Goal: Check status: Check status

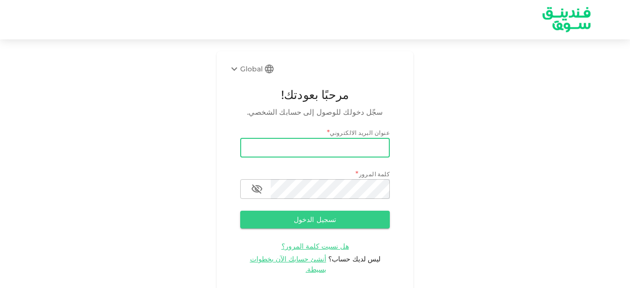
type input "salemalkalbani2@gmail.com"
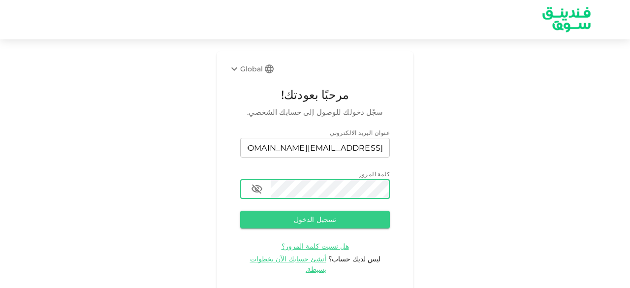
click at [240, 211] on button "تسجيل الدخول" at bounding box center [315, 220] width 150 height 18
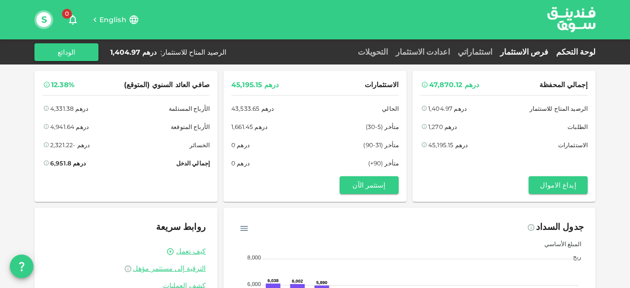
click at [540, 51] on link "فرص الاستثمار" at bounding box center [524, 51] width 56 height 9
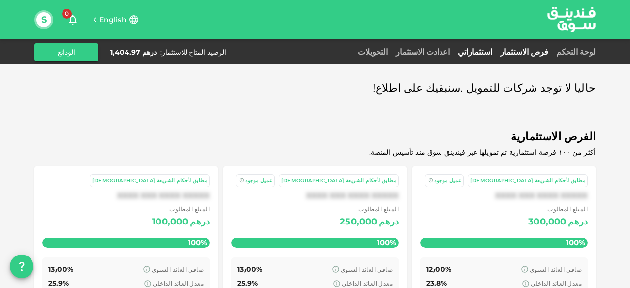
click at [489, 51] on link "استثماراتي" at bounding box center [475, 51] width 42 height 9
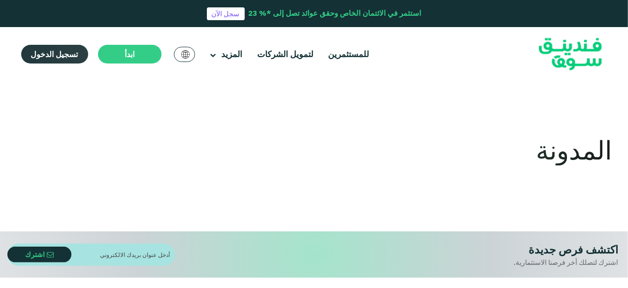
click at [69, 55] on span "تسجيل الدخول" at bounding box center [54, 54] width 47 height 10
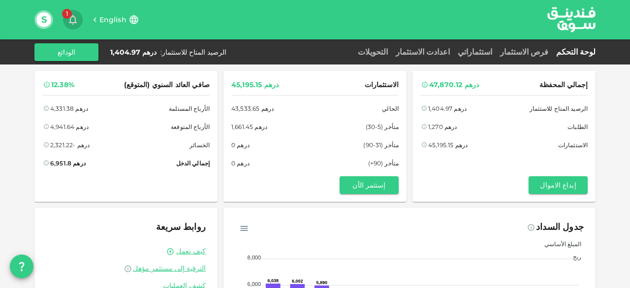
click at [75, 19] on icon "button" at bounding box center [73, 20] width 8 height 10
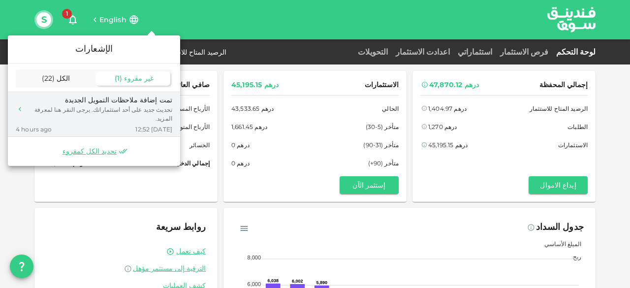
click at [117, 101] on div "تمت إضافة ملاحظات التمويل الجديدة" at bounding box center [100, 100] width 144 height 10
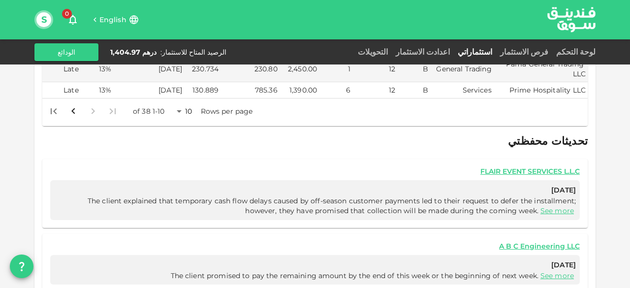
scroll to position [585, 0]
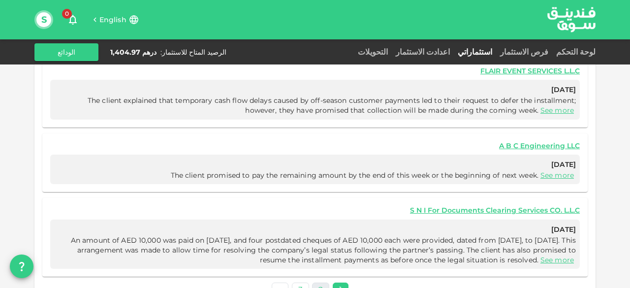
click at [319, 283] on link "2" at bounding box center [320, 290] width 17 height 14
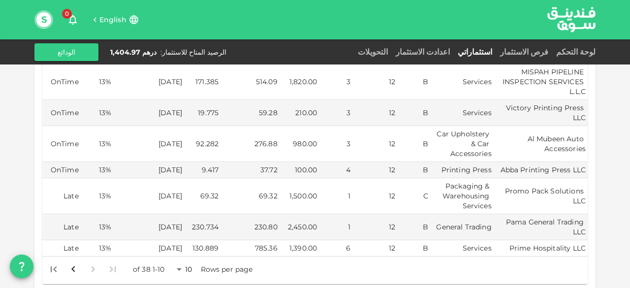
scroll to position [348, 0]
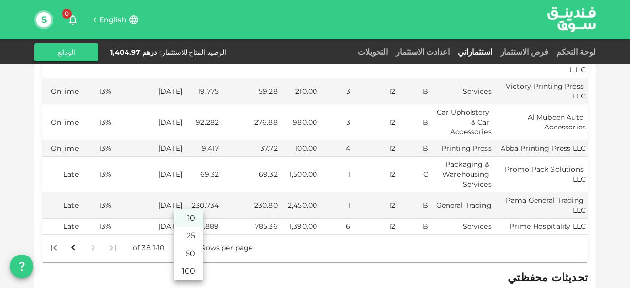
click at [181, 226] on body "English 0 S لوحة التحكم فرص الاستثمار استثماراتي اعدادت الاستثمار التحويلات الر…" at bounding box center [315, 144] width 630 height 288
click at [191, 252] on li "50" at bounding box center [189, 254] width 30 height 18
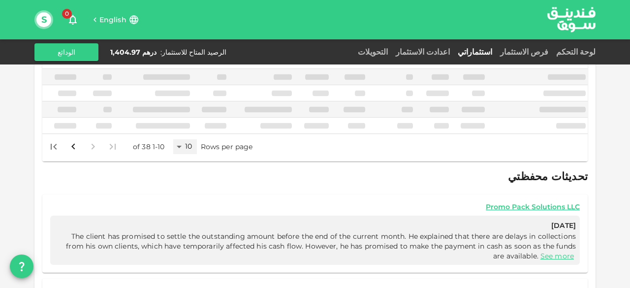
scroll to position [336, 0]
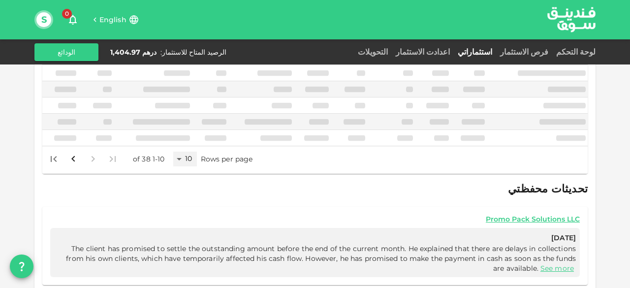
type input "50"
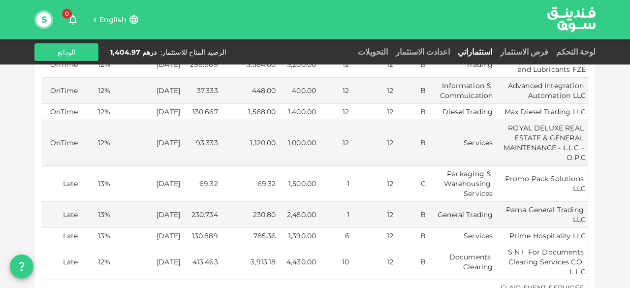
scroll to position [1087, 0]
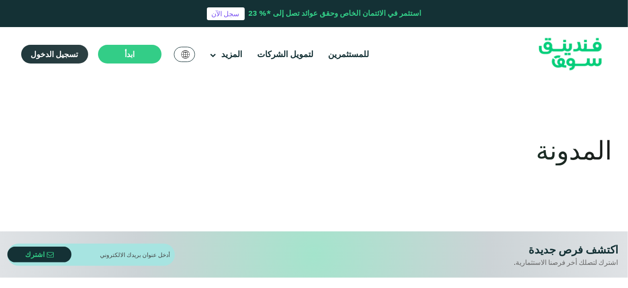
click at [50, 53] on span "تسجيل الدخول" at bounding box center [54, 54] width 47 height 10
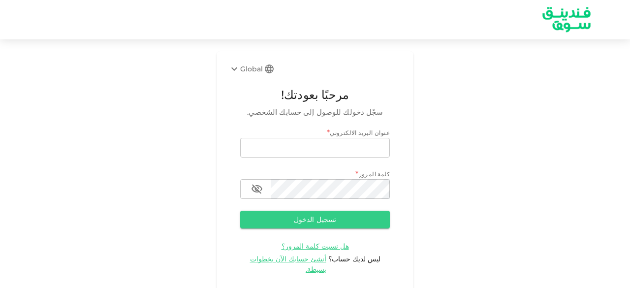
click at [328, 151] on input "email" at bounding box center [315, 148] width 150 height 20
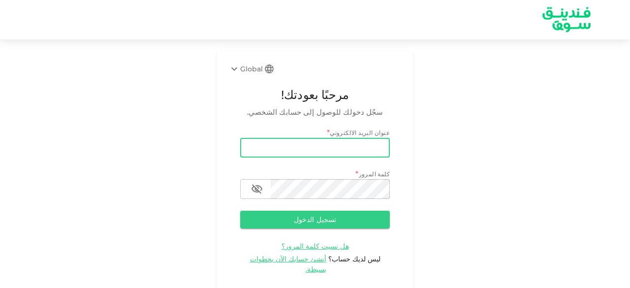
type input "[EMAIL_ADDRESS][DOMAIN_NAME]"
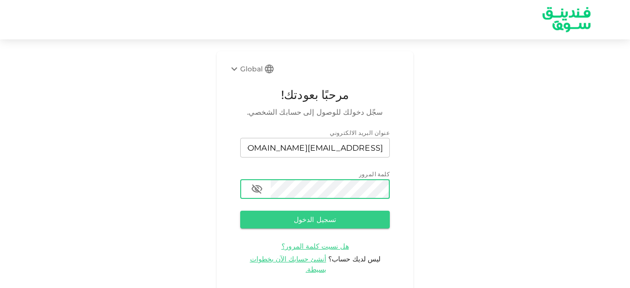
click at [240, 211] on button "تسجيل الدخول" at bounding box center [315, 220] width 150 height 18
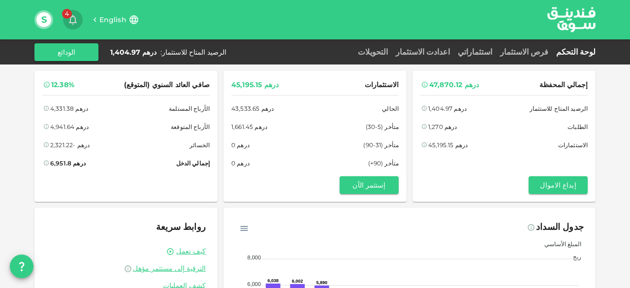
click at [74, 20] on icon "button" at bounding box center [73, 20] width 12 height 12
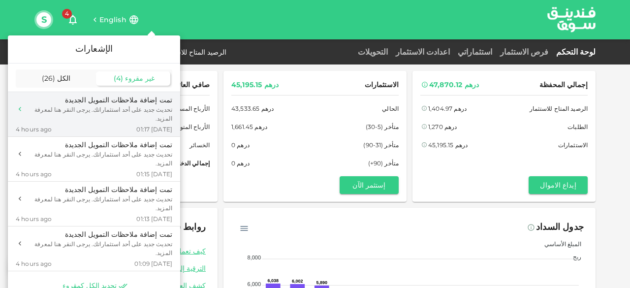
click at [104, 105] on div "تمت إضافة ملاحظات التمويل الجديدة" at bounding box center [100, 100] width 144 height 10
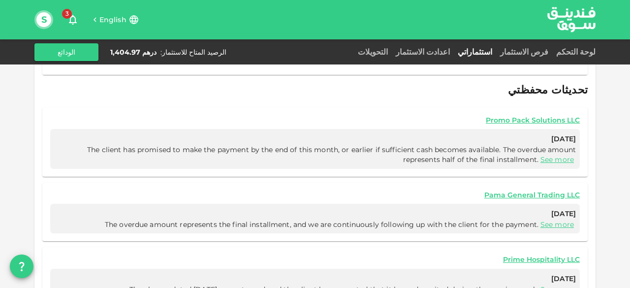
scroll to position [516, 0]
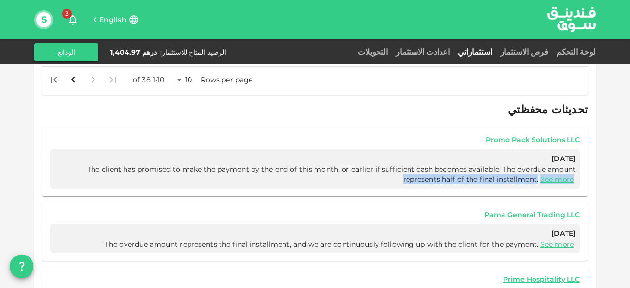
drag, startPoint x: 407, startPoint y: 158, endPoint x: 94, endPoint y: 148, distance: 313.9
click at [94, 165] on span "The client has promised to make the payment by the end of this month, or earlie…" at bounding box center [331, 174] width 489 height 19
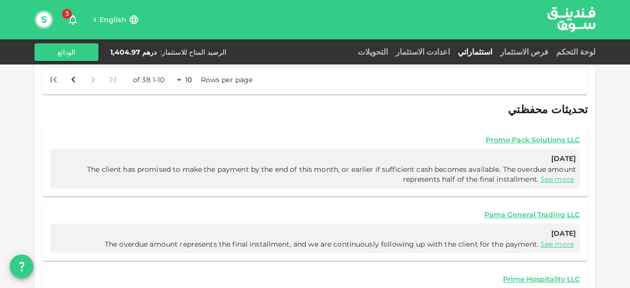
click at [294, 165] on span "The client has promised to make the payment by the end of this month, or earlie…" at bounding box center [331, 174] width 489 height 19
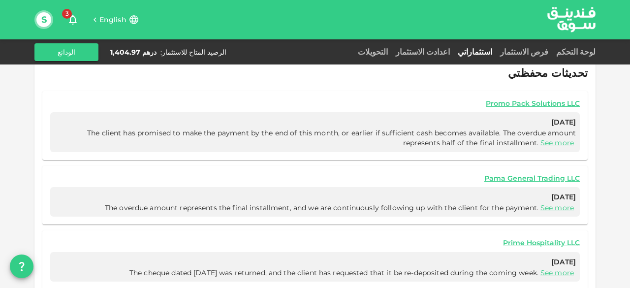
scroll to position [565, 0]
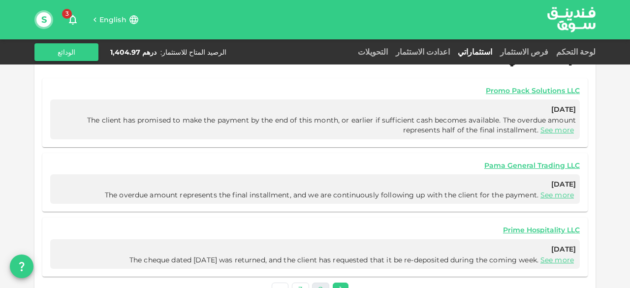
click at [323, 283] on link "2" at bounding box center [320, 290] width 17 height 14
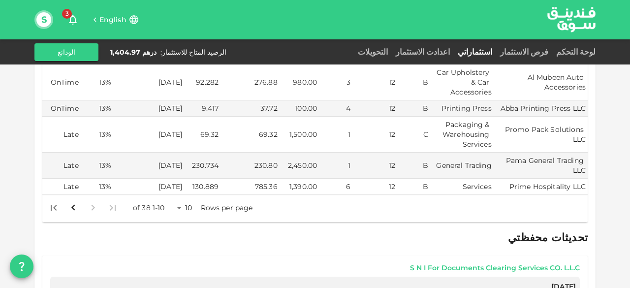
scroll to position [240, 0]
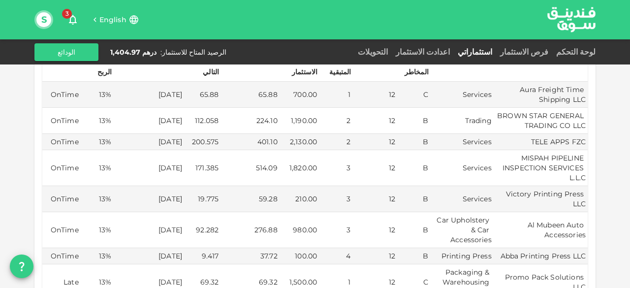
click at [65, 22] on button "3" at bounding box center [73, 20] width 20 height 20
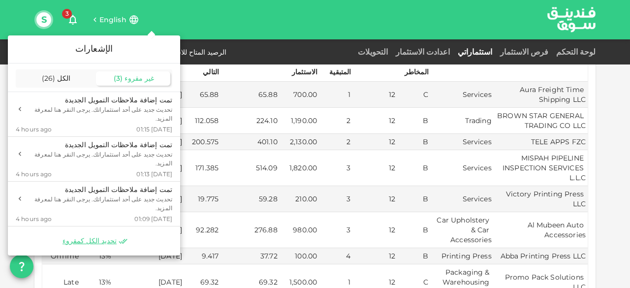
click at [125, 114] on div "تحديث جديد على أحد استثماراتك. يرجى النقر هنا لمعرفة المزيد." at bounding box center [100, 114] width 144 height 18
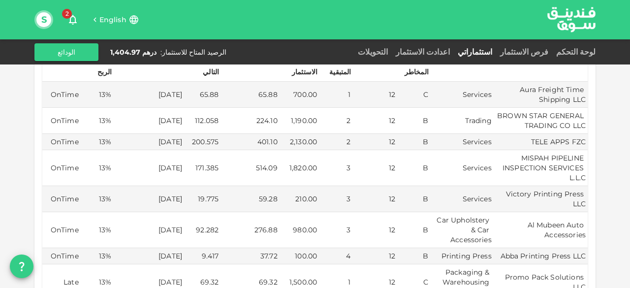
click at [76, 21] on icon "button" at bounding box center [73, 20] width 12 height 12
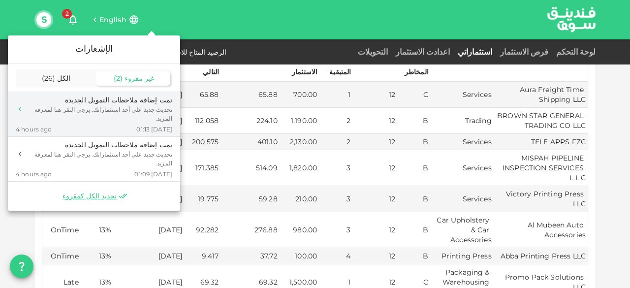
click at [117, 108] on div "تحديث جديد على أحد استثماراتك. يرجى النقر هنا لمعرفة المزيد." at bounding box center [100, 114] width 144 height 18
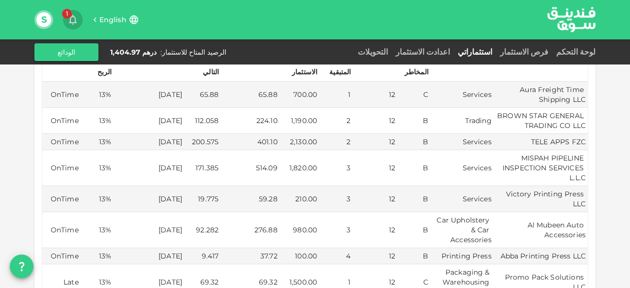
click at [73, 19] on icon "button" at bounding box center [73, 20] width 12 height 12
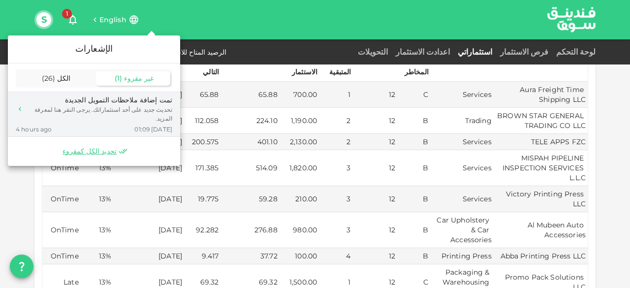
click at [109, 105] on div "تمت إضافة ملاحظات التمويل الجديدة" at bounding box center [100, 100] width 144 height 10
